Goal: Task Accomplishment & Management: Use online tool/utility

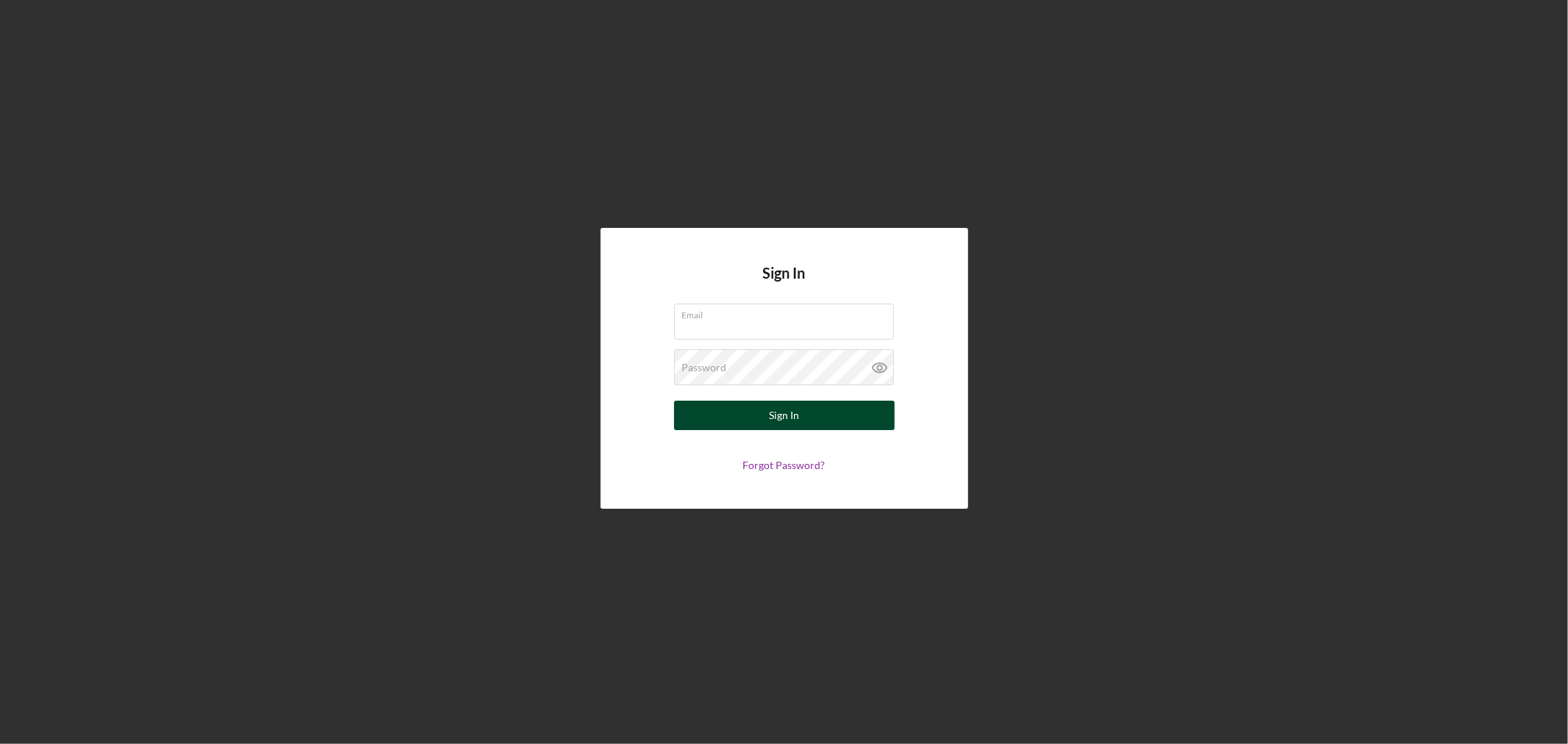
type input "[EMAIL_ADDRESS][DOMAIN_NAME]"
click at [786, 422] on div "Sign In" at bounding box center [784, 414] width 30 height 29
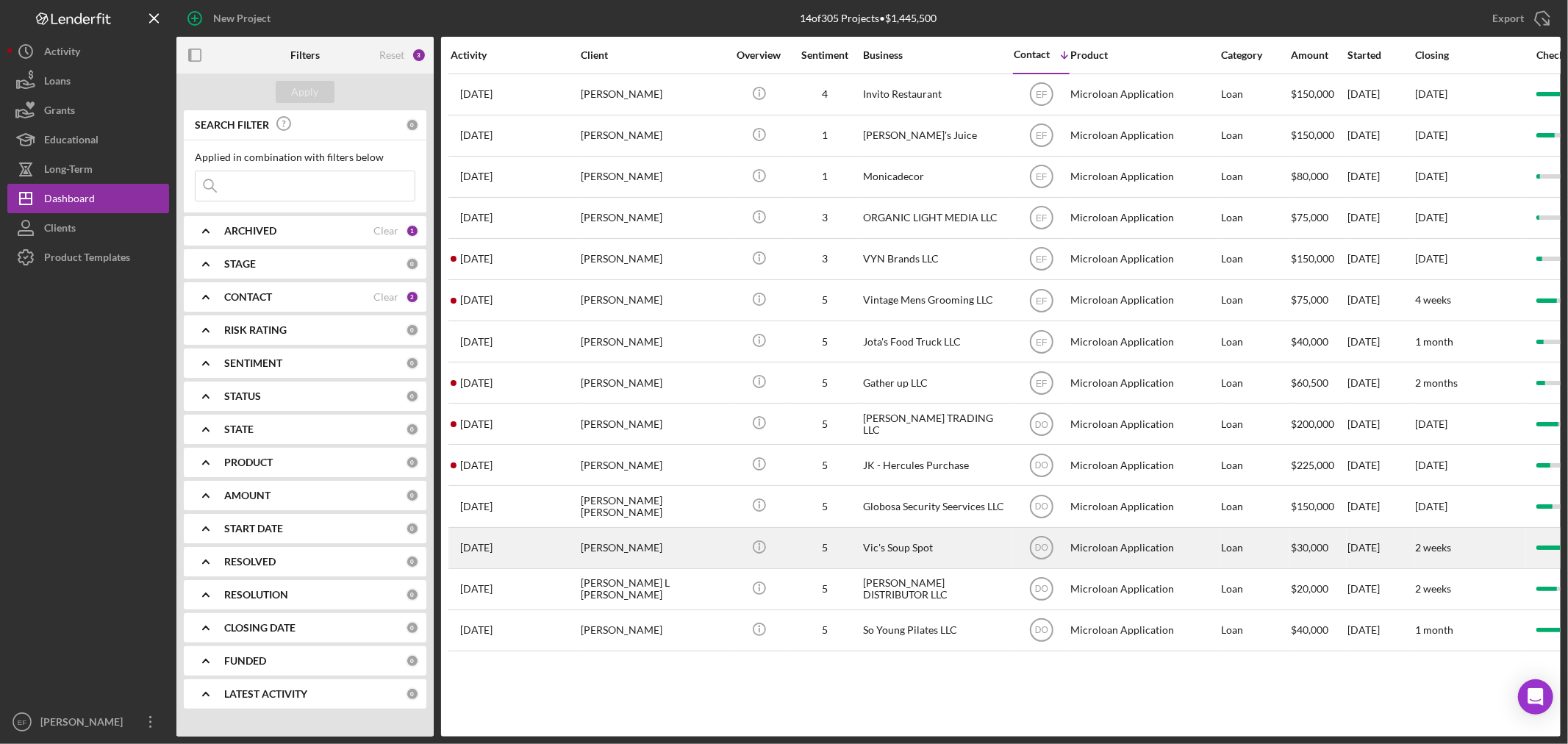
click at [652, 555] on div "[PERSON_NAME]" at bounding box center [655, 547] width 147 height 39
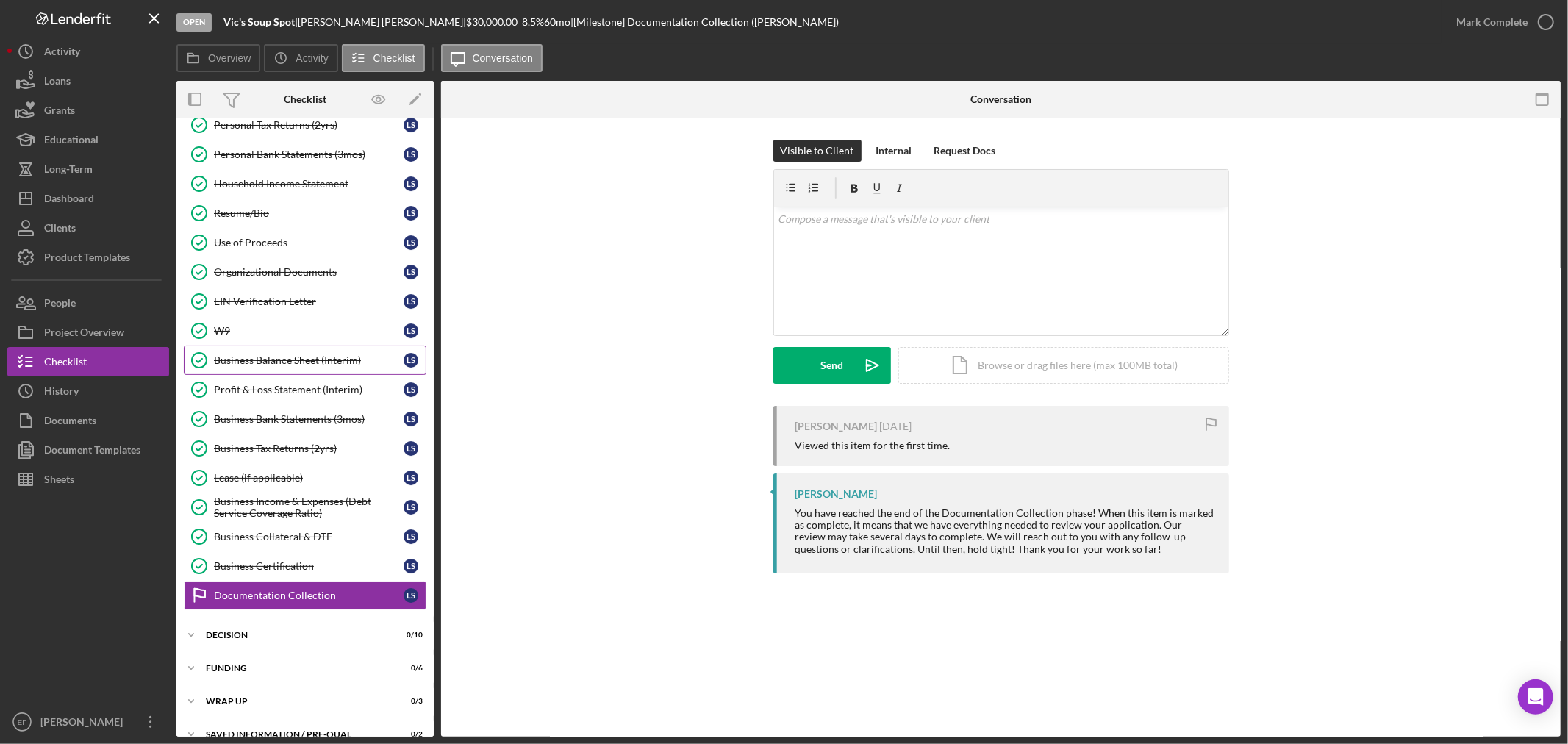
scroll to position [193, 0]
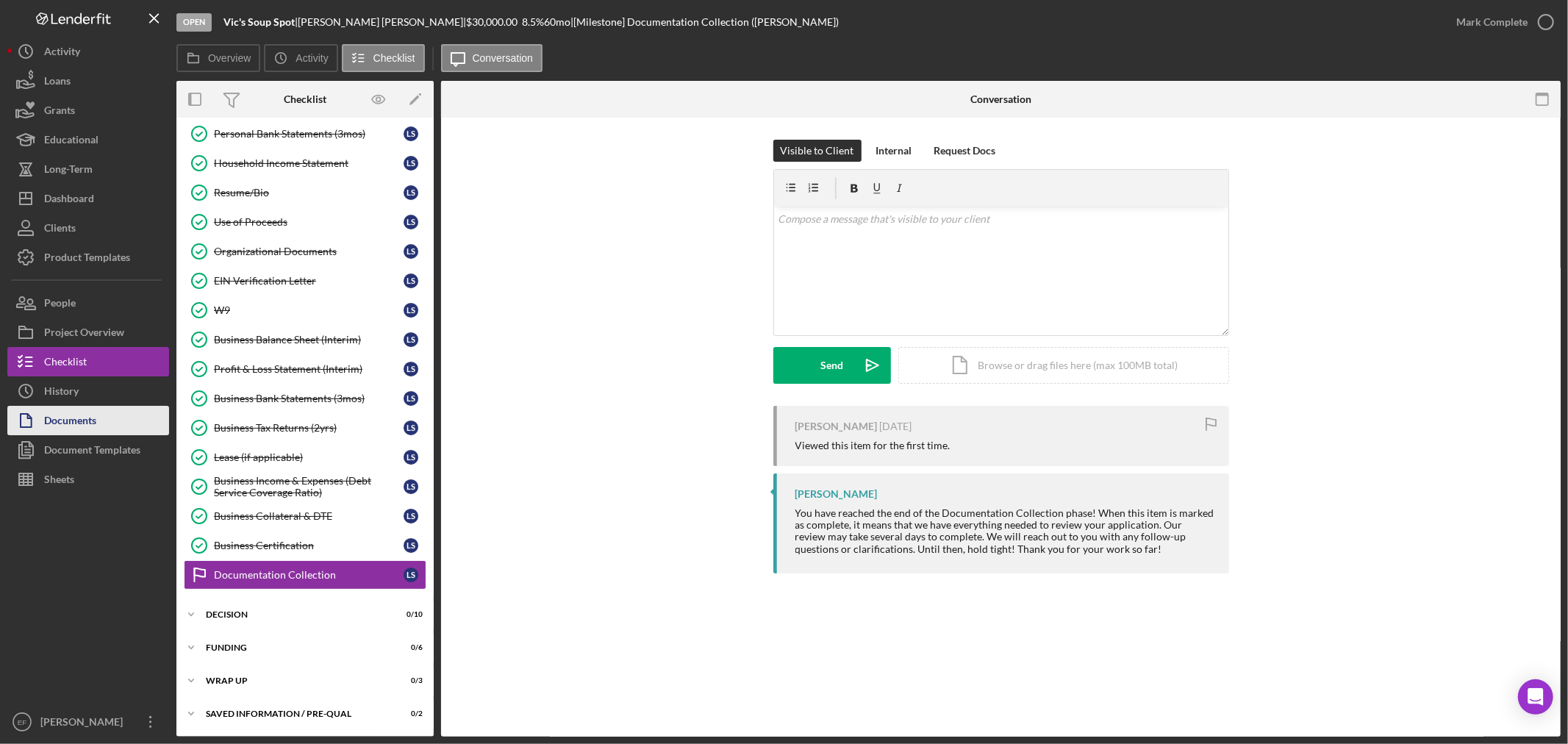
click at [77, 419] on div "Documents" at bounding box center [70, 422] width 52 height 33
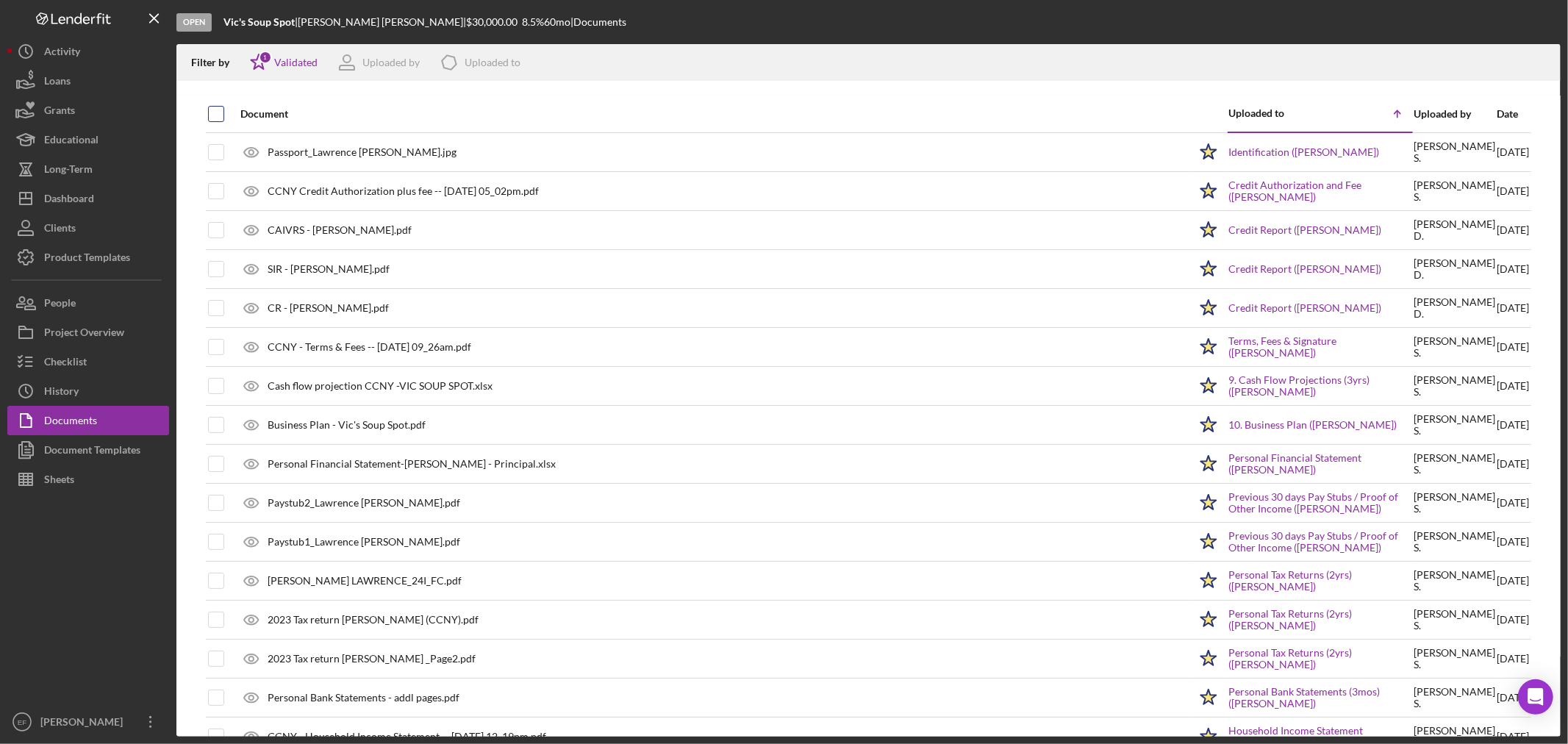
click at [209, 115] on input "checkbox" at bounding box center [217, 114] width 15 height 15
checkbox input "true"
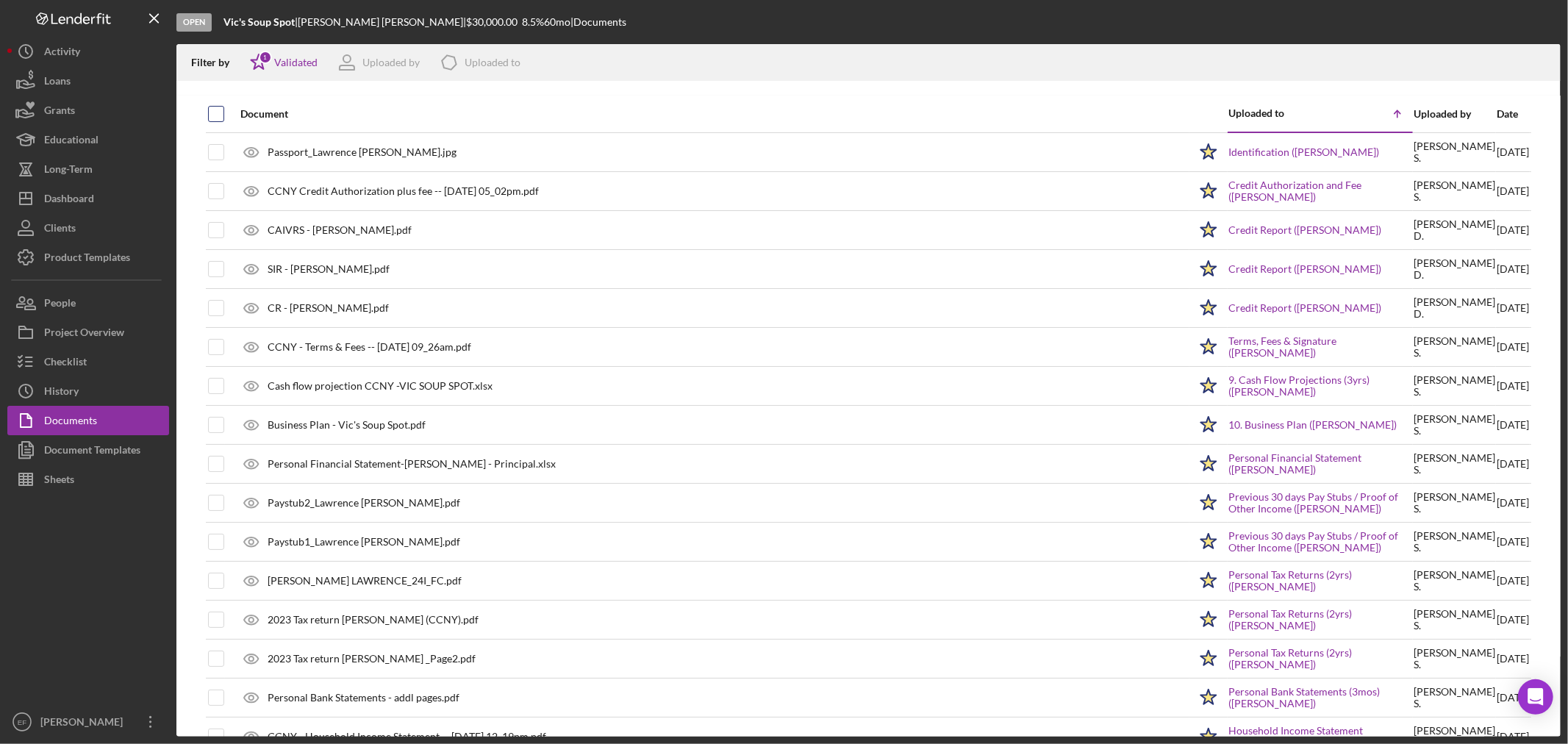
checkbox input "true"
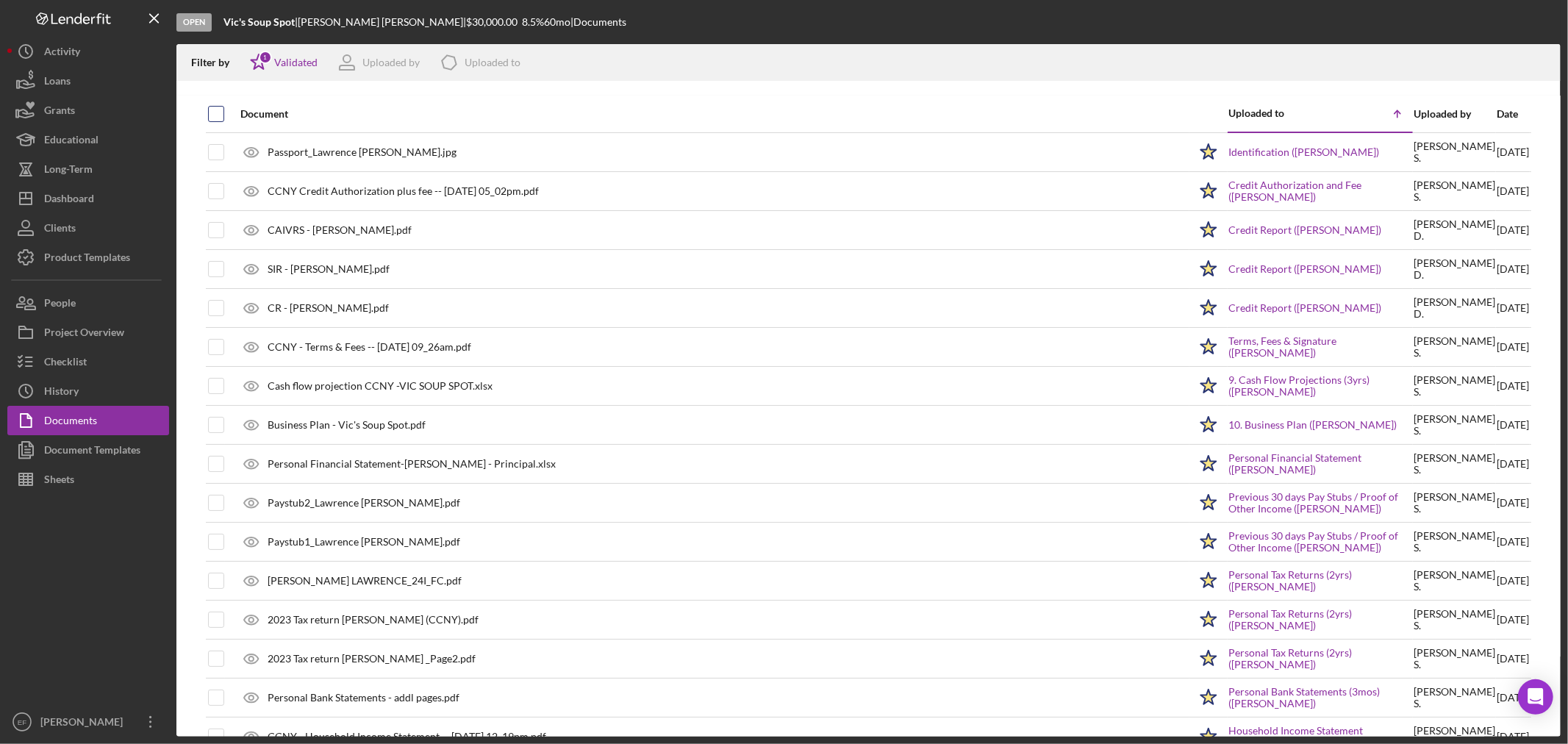
checkbox input "true"
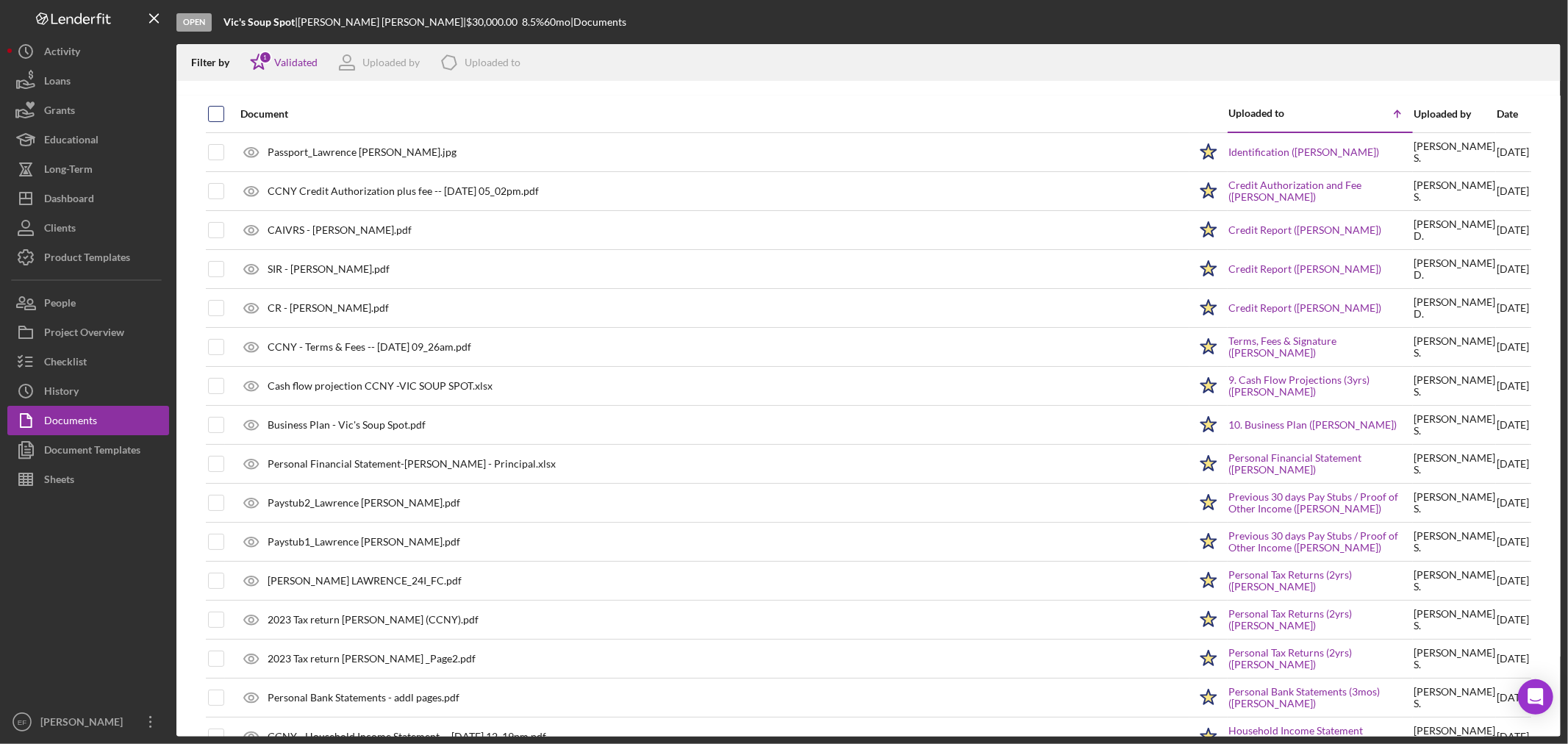
checkbox input "true"
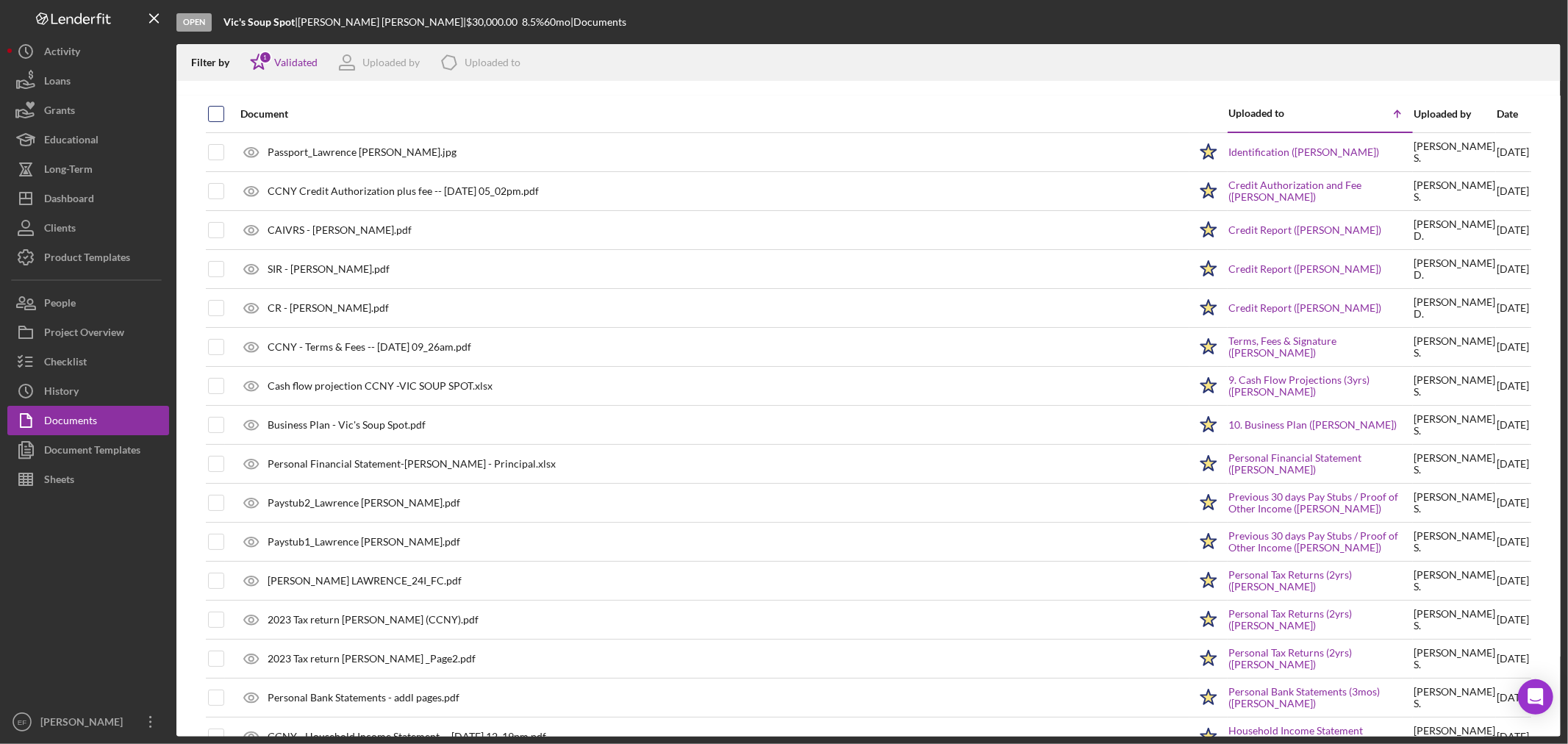
checkbox input "true"
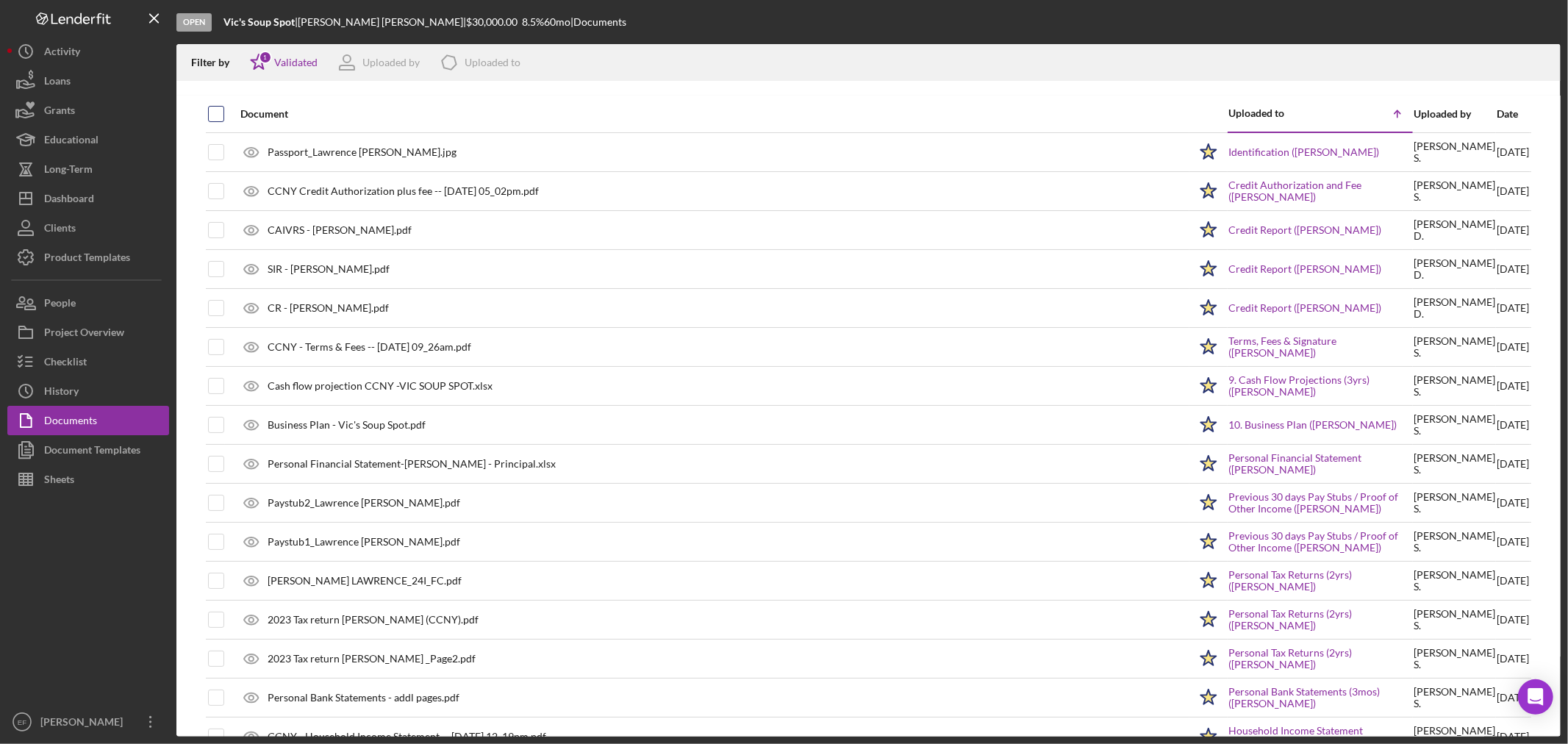
checkbox input "true"
click at [1546, 61] on icon "Icon/Download" at bounding box center [1543, 62] width 33 height 33
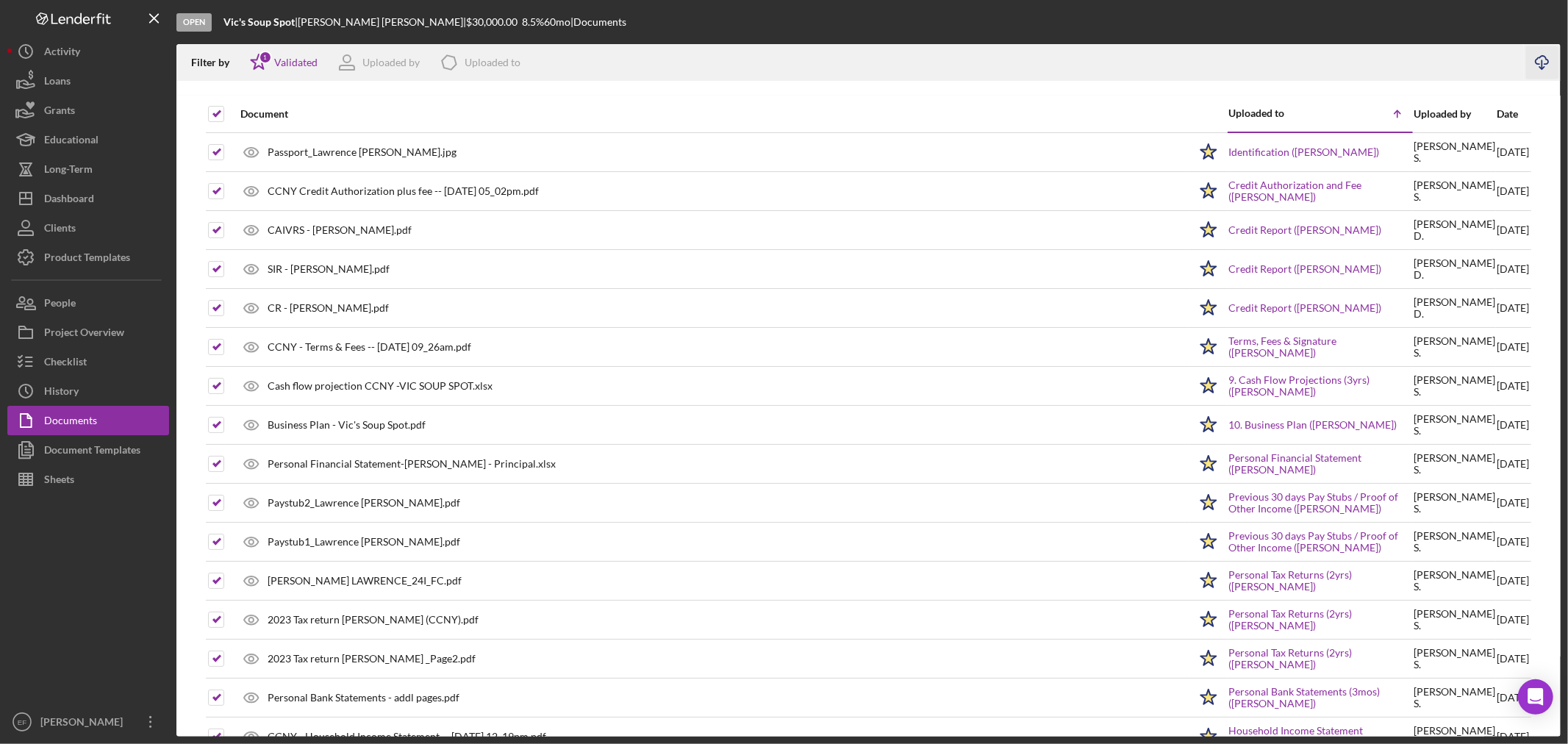
click at [83, 596] on div at bounding box center [89, 601] width 162 height 213
click at [74, 293] on div "People" at bounding box center [60, 304] width 32 height 33
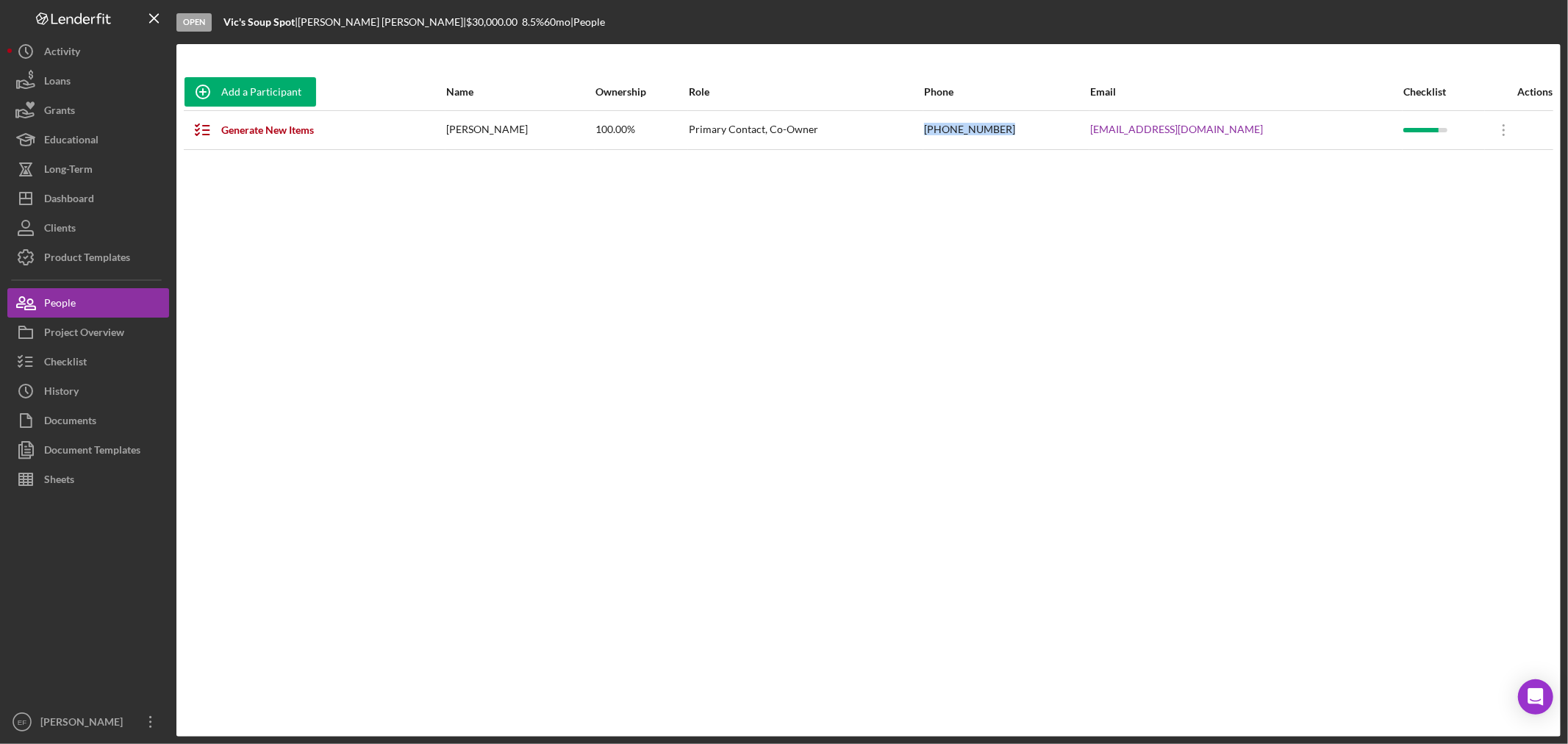
drag, startPoint x: 1002, startPoint y: 127, endPoint x: 1077, endPoint y: 127, distance: 75.0
click at [1077, 127] on tr "Generate New Items [PERSON_NAME] 100.00% Primary Contact, Co-Owner [PHONE_NUMBE…" at bounding box center [868, 129] width 1369 height 39
copy tr "[PHONE_NUMBER]"
